Goal: Task Accomplishment & Management: Manage account settings

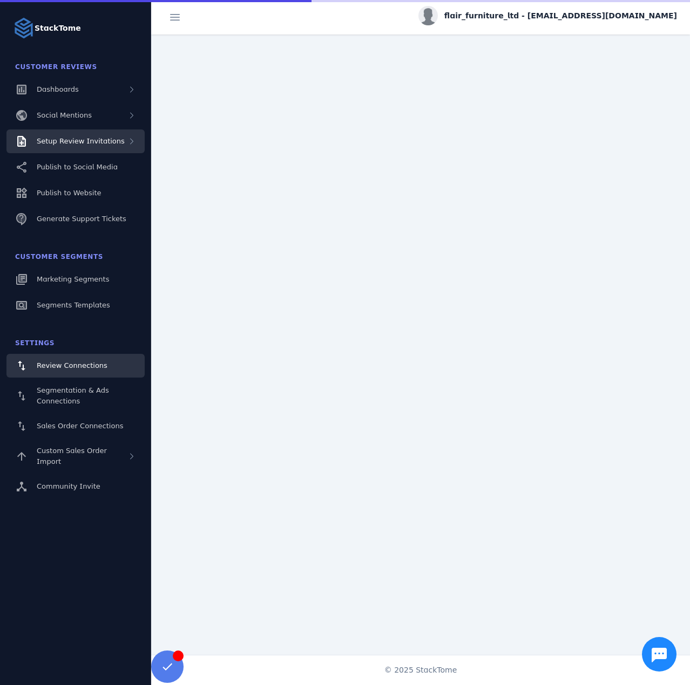
click at [104, 148] on div "Setup Review Invitations" at bounding box center [75, 142] width 138 height 24
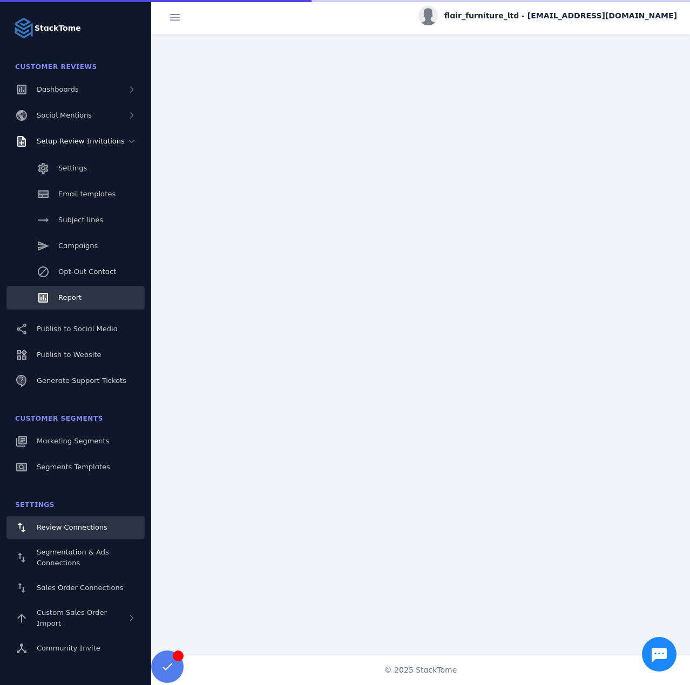
click at [69, 293] on div "Report" at bounding box center [69, 298] width 23 height 11
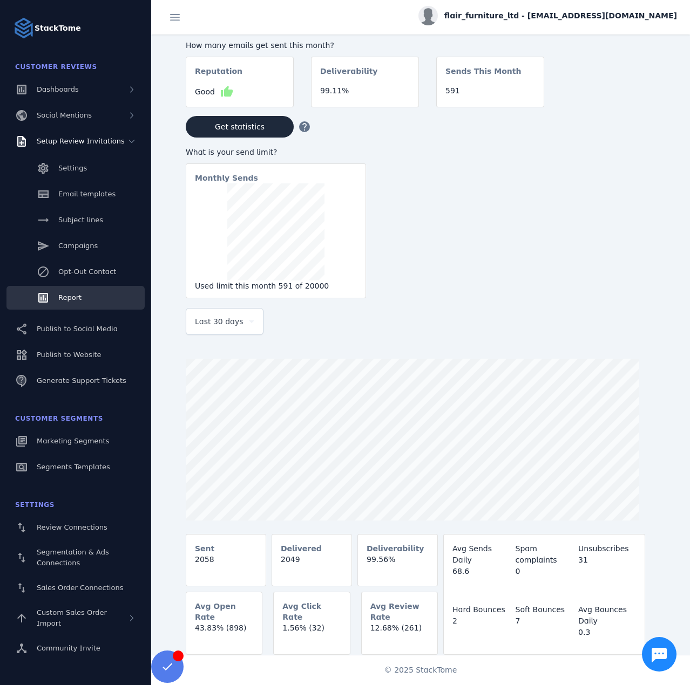
click at [217, 324] on span "Last 30 days" at bounding box center [219, 321] width 49 height 13
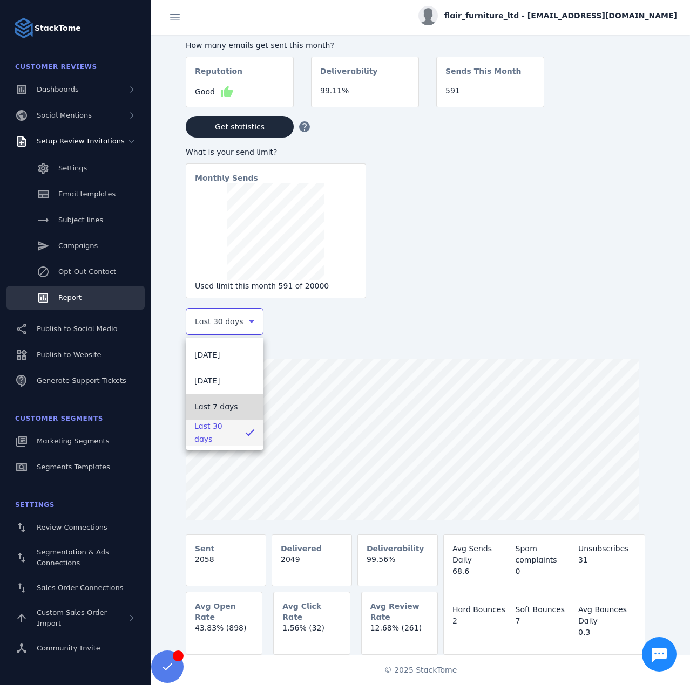
click at [219, 408] on span "Last 7 days" at bounding box center [216, 406] width 44 height 13
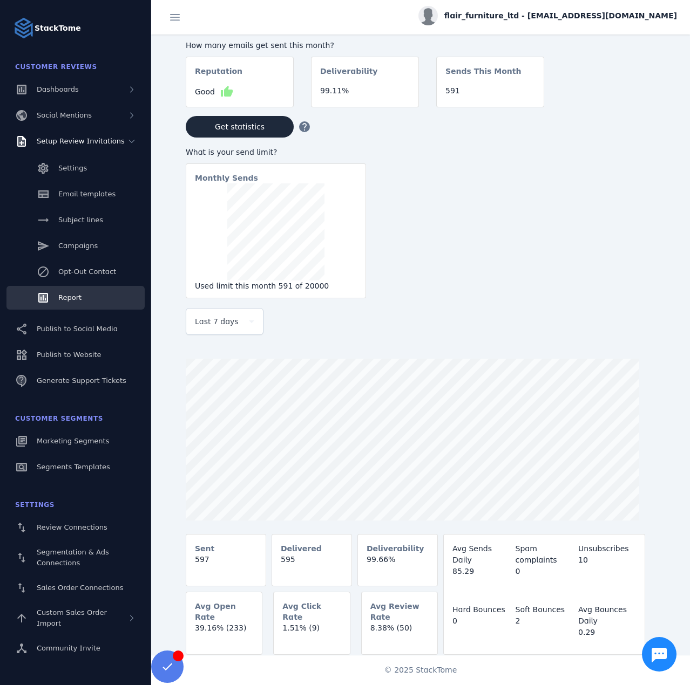
click at [572, 10] on span "flair_furniture_ltd - [EMAIL_ADDRESS][DOMAIN_NAME]" at bounding box center [560, 15] width 233 height 11
click at [622, 108] on button "Sign out" at bounding box center [638, 104] width 78 height 26
